Goal: Communication & Community: Share content

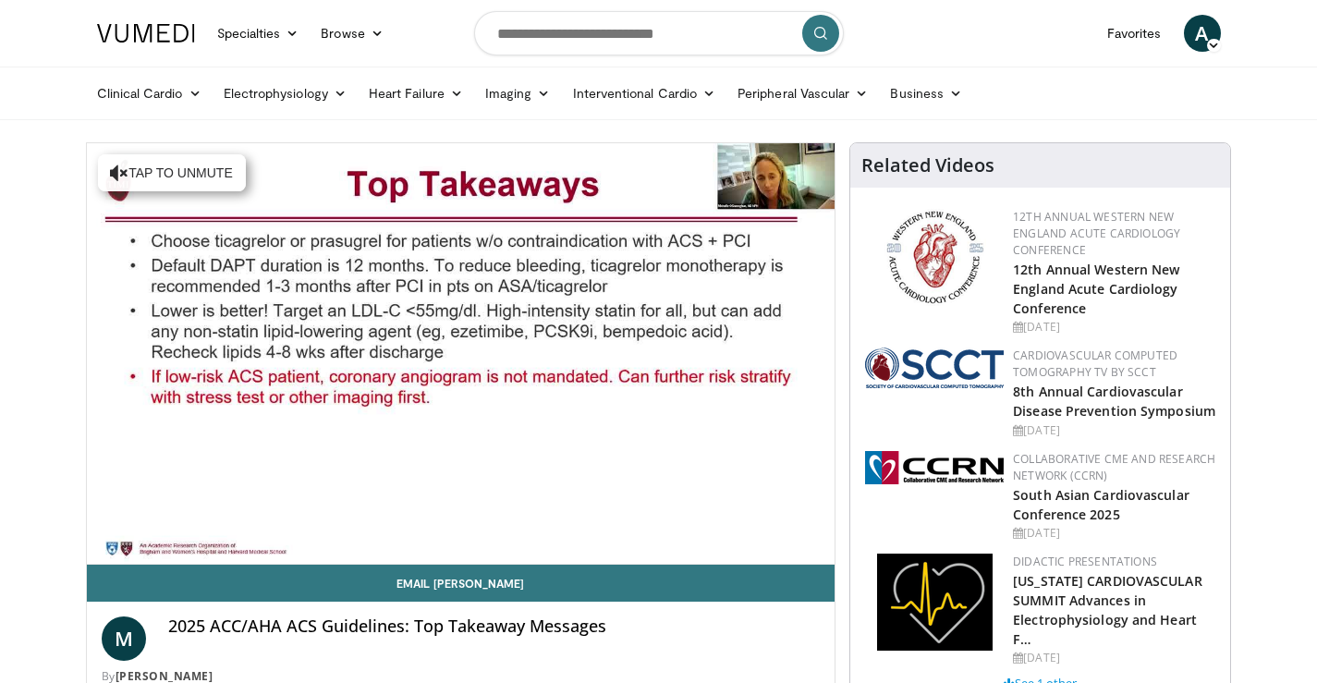
click at [481, 560] on div "Current Time 0:12 / Duration 7:45 Pause Skip Backward Skip Forward Unmute Loade…" at bounding box center [461, 545] width 749 height 37
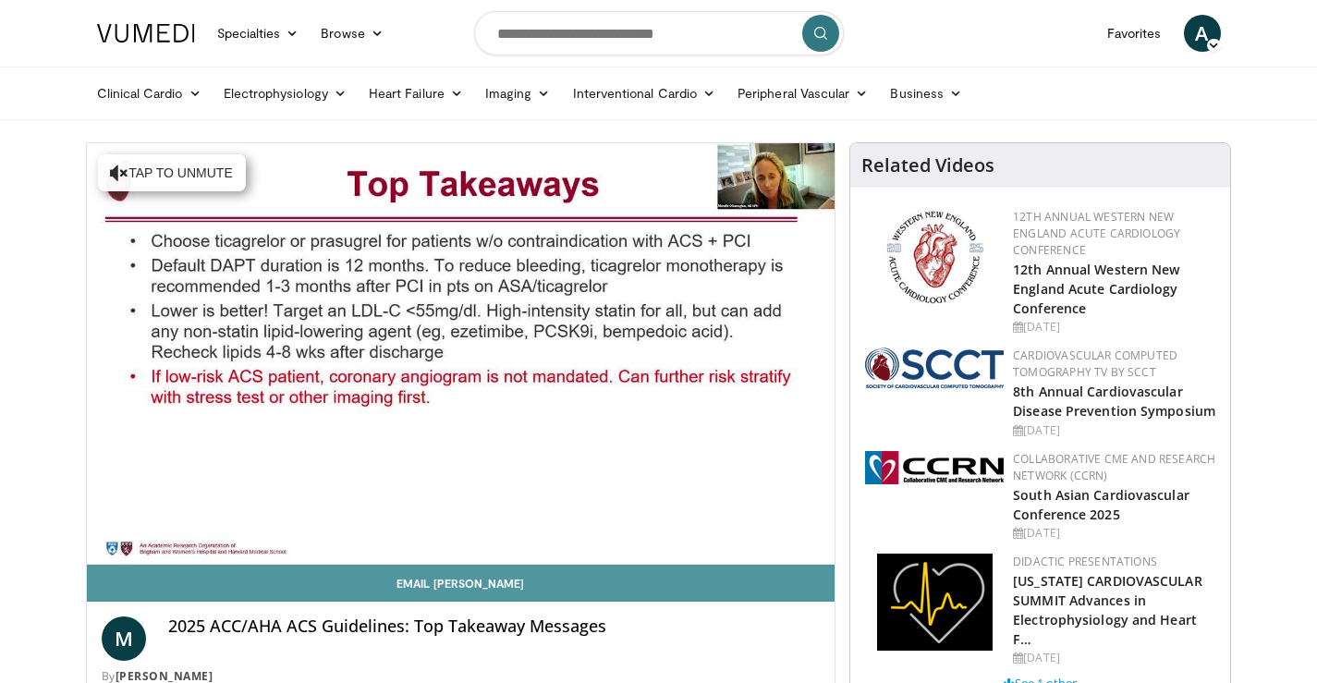
click at [462, 591] on link "Email Michelle" at bounding box center [461, 583] width 749 height 37
